Goal: Information Seeking & Learning: Learn about a topic

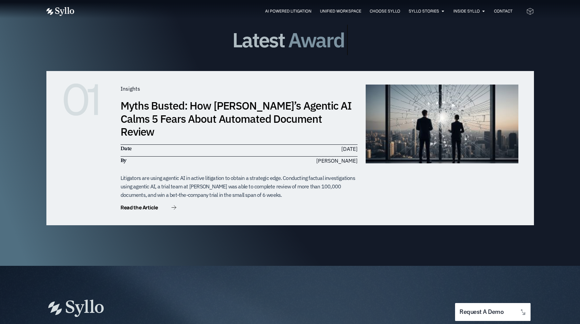
scroll to position [2159, 0]
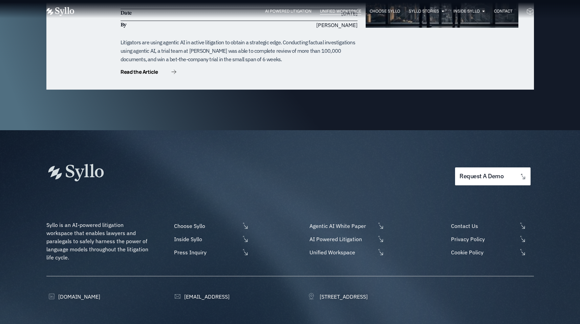
click at [331, 12] on span "Unified Workspace" at bounding box center [340, 11] width 41 height 6
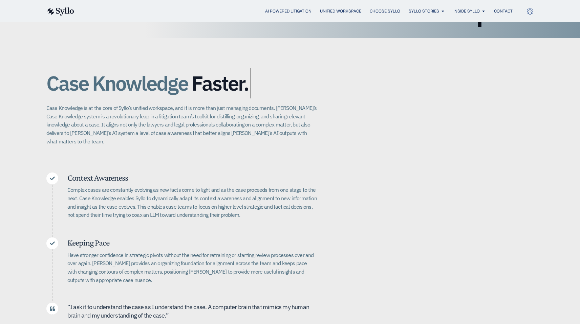
scroll to position [111, 0]
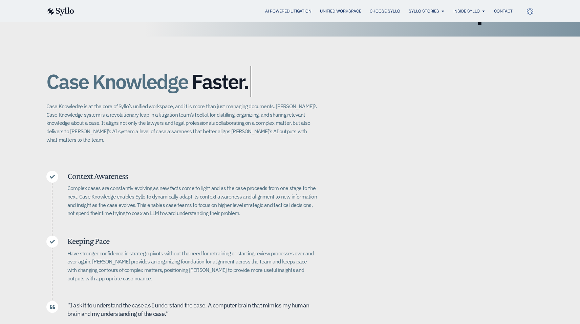
click at [445, 90] on div "Case Knowledge Better. Bigger. Faster. Case Knowledge is at the core of Syllo’s…" at bounding box center [290, 208] width 488 height 342
click at [441, 86] on div "Case Knowledge Better. Bigger. Faster. Case Knowledge is at the core of Syllo’s…" at bounding box center [290, 208] width 488 height 342
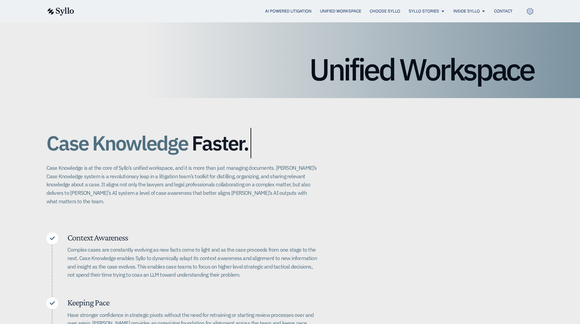
scroll to position [0, 0]
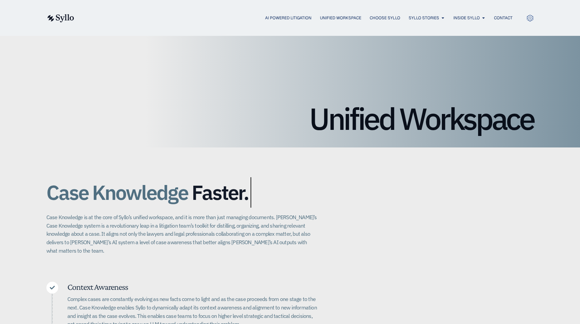
click at [444, 25] on div "AI Powered Litigation Unified Workspace Choose Syllo Syllo Stories Close Syllo …" at bounding box center [290, 18] width 488 height 36
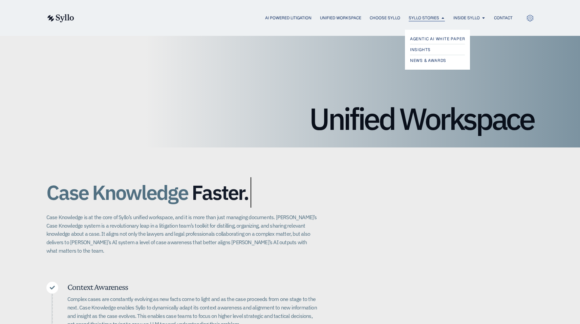
click at [434, 19] on span "Syllo Stories" at bounding box center [424, 18] width 30 height 6
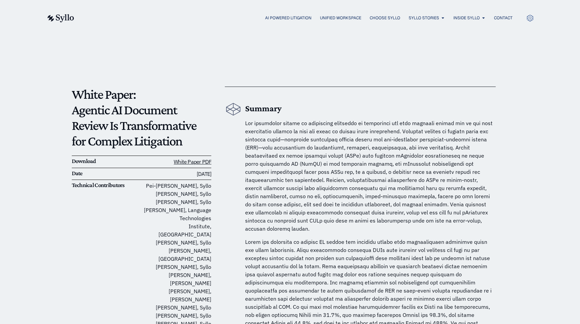
click at [460, 23] on div "AI Powered Litigation Unified Workspace Choose Syllo Syllo Stories Close Syllo …" at bounding box center [290, 18] width 488 height 36
click at [469, 17] on span "Inside Syllo" at bounding box center [466, 18] width 26 height 6
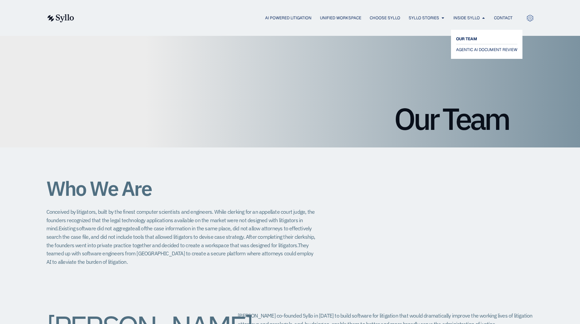
click at [470, 35] on span "OUR TEAM" at bounding box center [466, 39] width 21 height 8
click at [331, 13] on div "AI Powered Litigation Unified Workspace Choose Syllo Syllo Stories Close Syllo …" at bounding box center [290, 18] width 488 height 36
click at [330, 17] on span "Unified Workspace" at bounding box center [340, 18] width 41 height 6
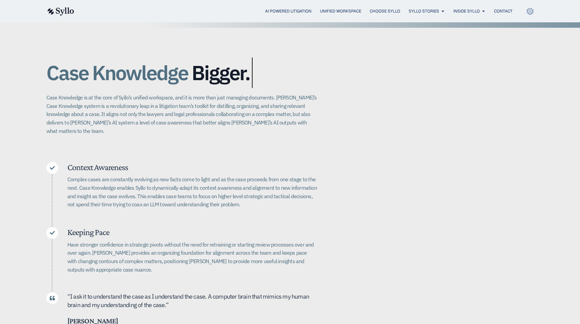
scroll to position [118, 0]
